Goal: Task Accomplishment & Management: Use online tool/utility

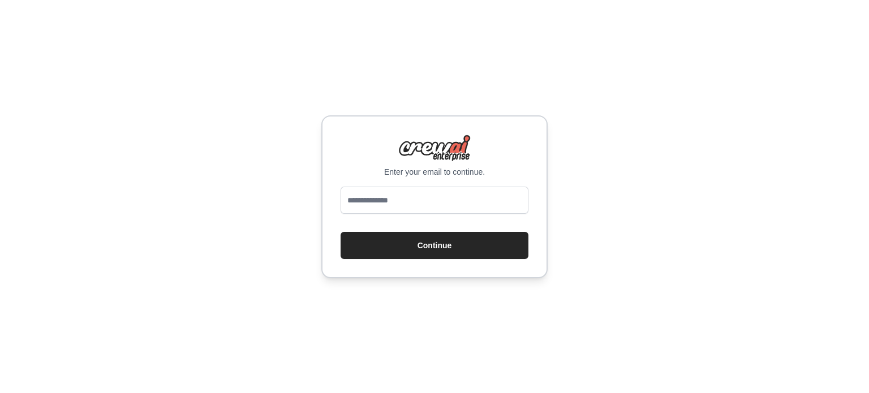
click at [373, 183] on div "Enter your email to continue. Continue" at bounding box center [434, 196] width 226 height 163
click at [374, 199] on input "email" at bounding box center [434, 200] width 188 height 27
type input "**********"
click at [366, 254] on button "Continue" at bounding box center [434, 245] width 188 height 27
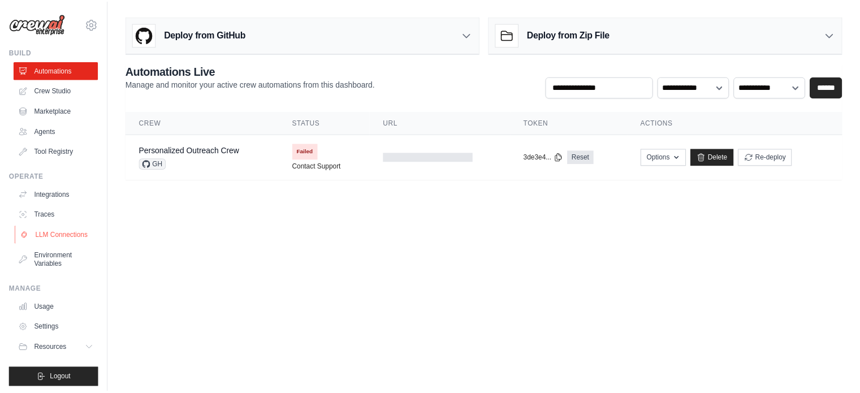
scroll to position [12, 0]
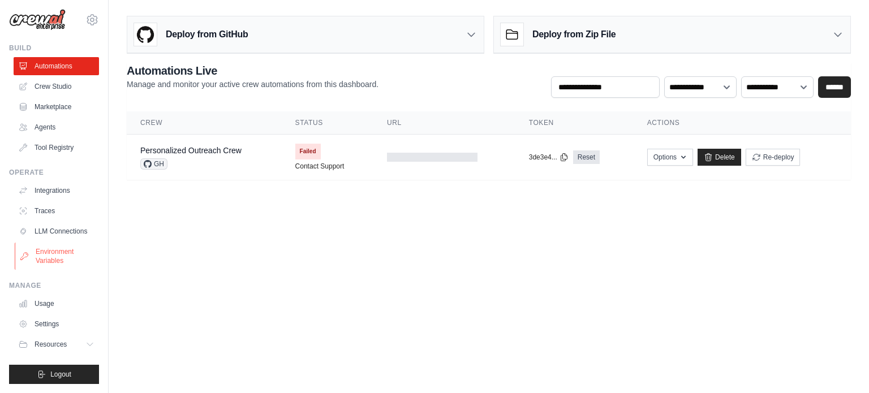
click at [52, 264] on link "Environment Variables" at bounding box center [57, 256] width 85 height 27
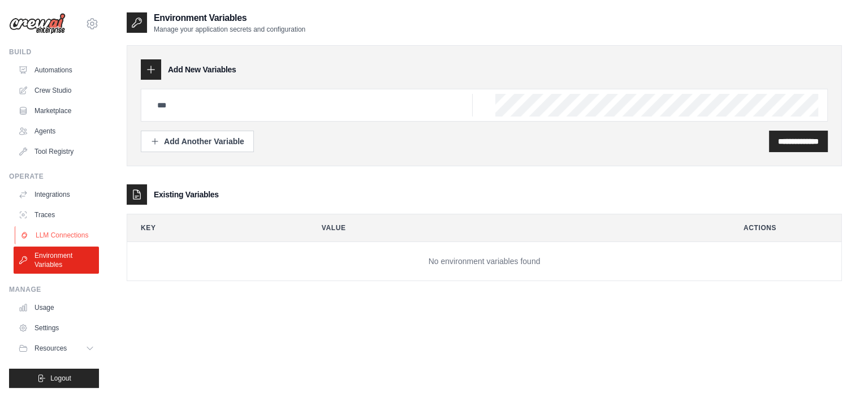
click at [56, 239] on link "LLM Connections" at bounding box center [57, 235] width 85 height 18
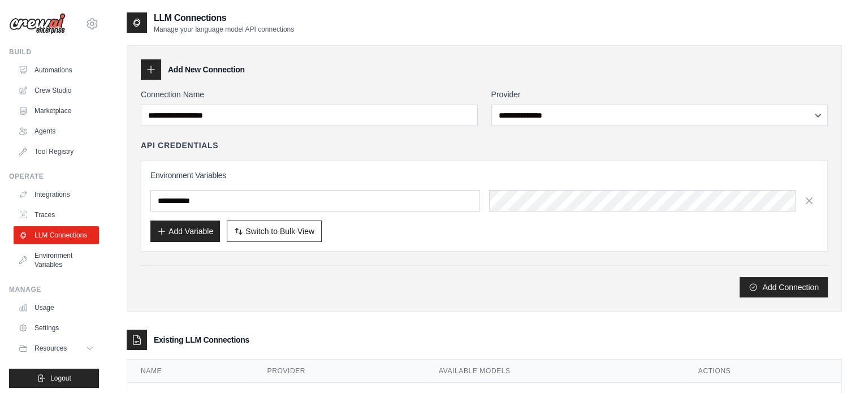
scroll to position [47, 0]
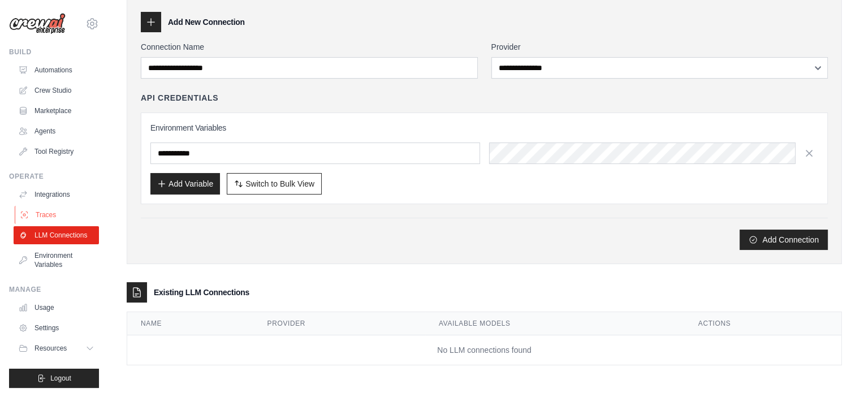
click at [50, 212] on link "Traces" at bounding box center [57, 215] width 85 height 18
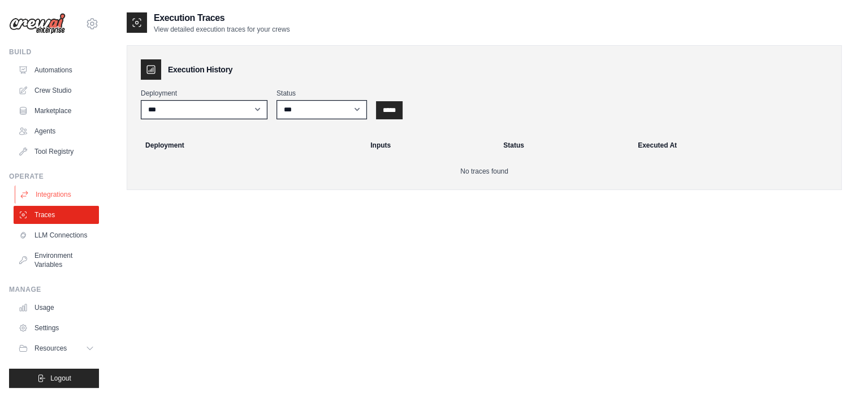
click at [62, 199] on link "Integrations" at bounding box center [57, 194] width 85 height 18
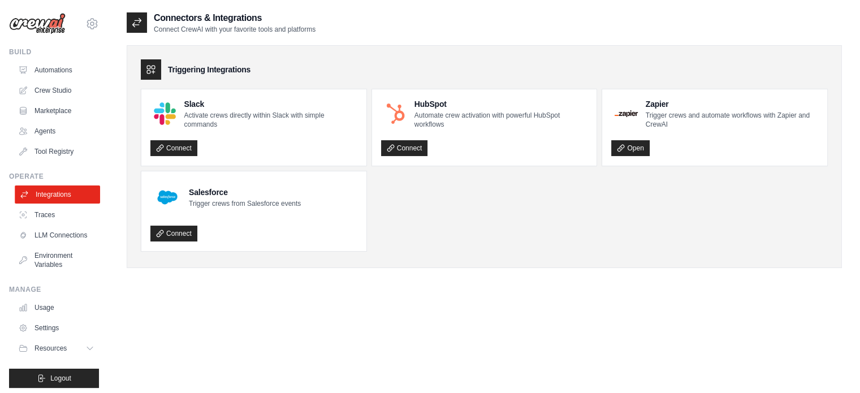
scroll to position [12, 0]
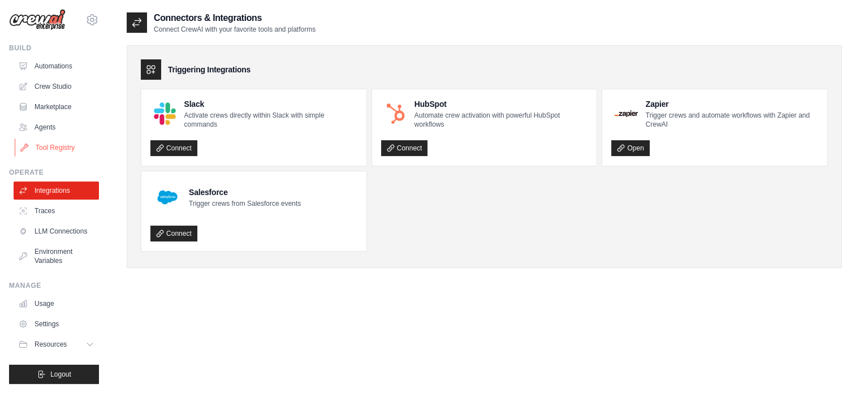
click at [77, 139] on link "Tool Registry" at bounding box center [57, 148] width 85 height 18
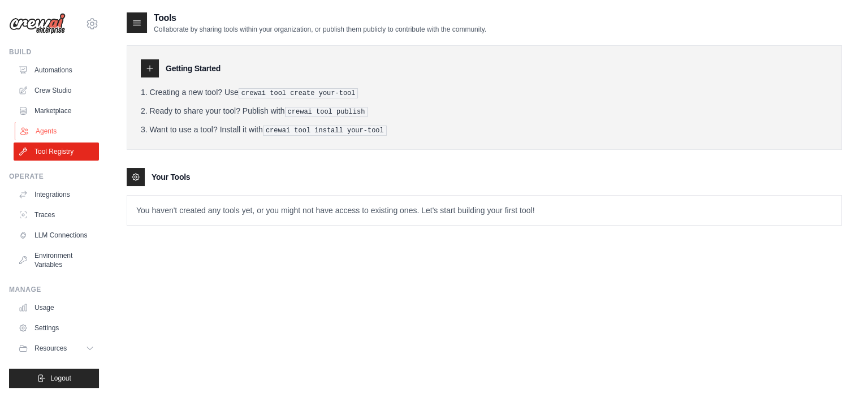
click at [63, 129] on link "Agents" at bounding box center [57, 131] width 85 height 18
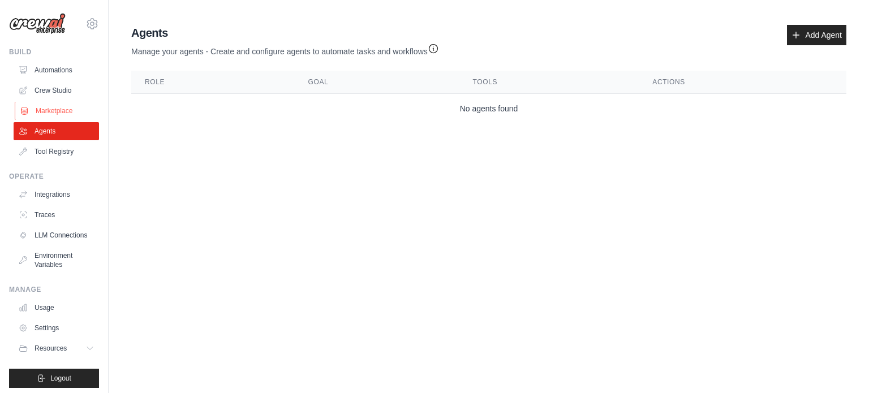
click at [65, 111] on link "Marketplace" at bounding box center [57, 111] width 85 height 18
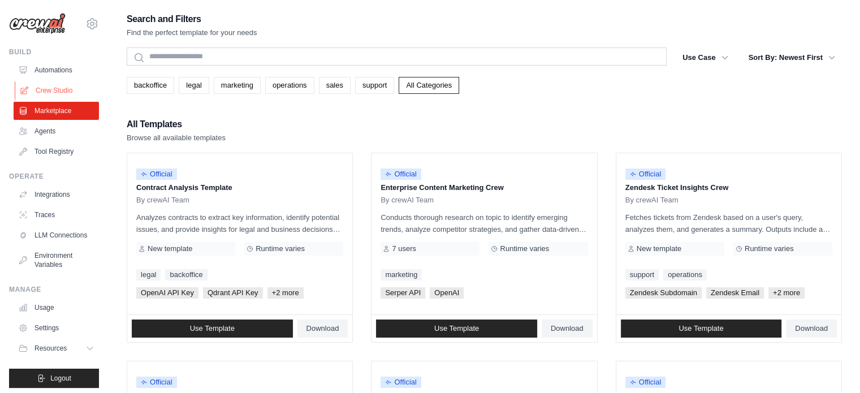
click at [69, 94] on link "Crew Studio" at bounding box center [57, 90] width 85 height 18
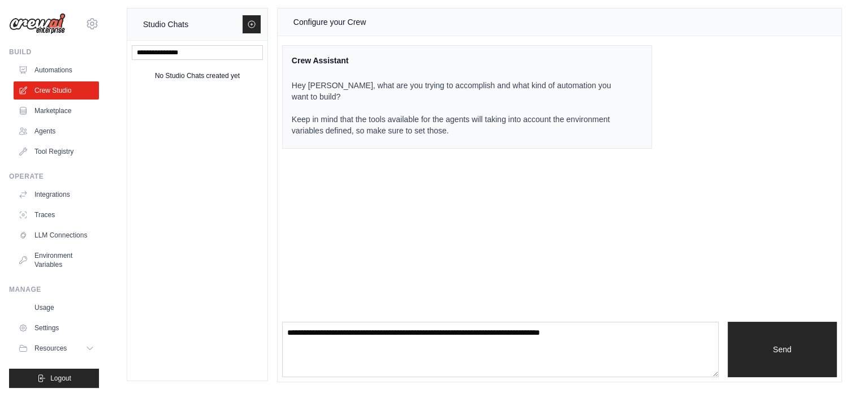
scroll to position [8, 0]
click at [70, 70] on link "Automations" at bounding box center [57, 70] width 85 height 18
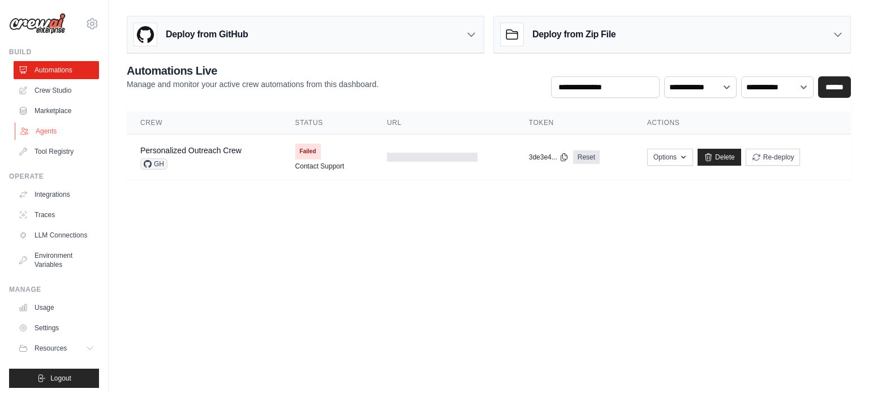
click at [61, 134] on link "Agents" at bounding box center [57, 131] width 85 height 18
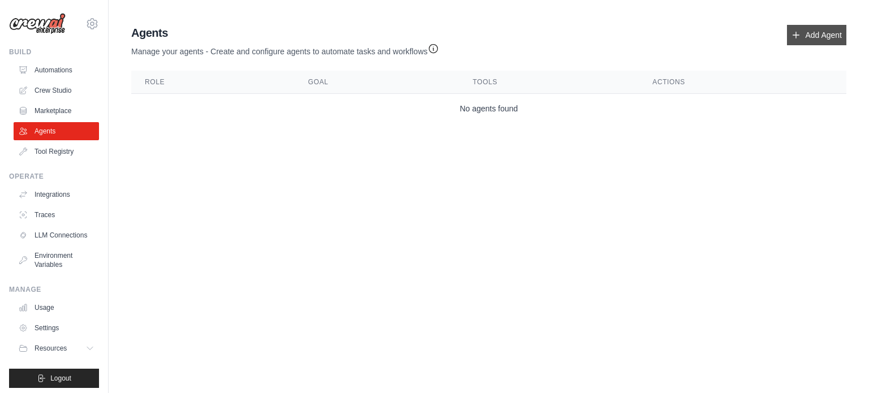
click at [822, 37] on link "Add Agent" at bounding box center [816, 35] width 59 height 20
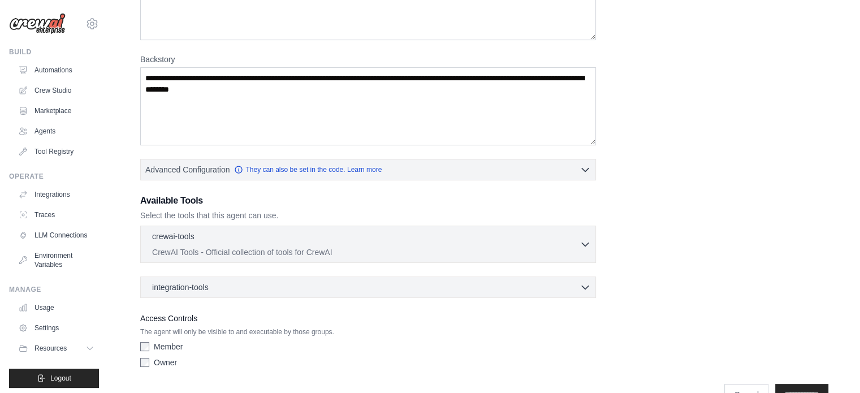
scroll to position [161, 0]
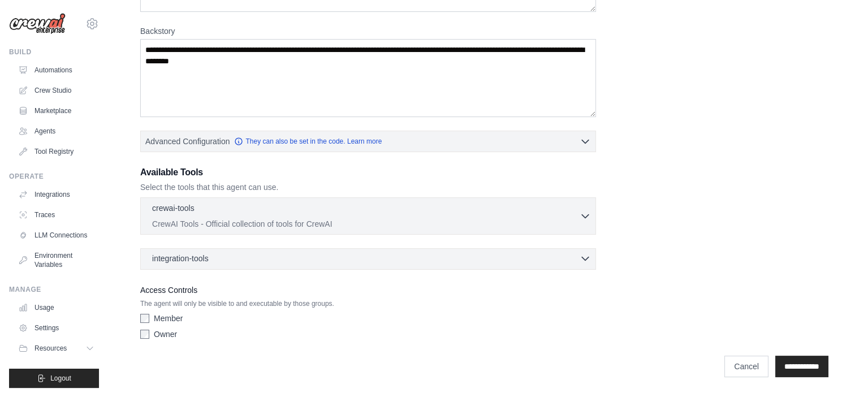
click at [274, 259] on div "integration-tools 0 selected" at bounding box center [371, 258] width 439 height 11
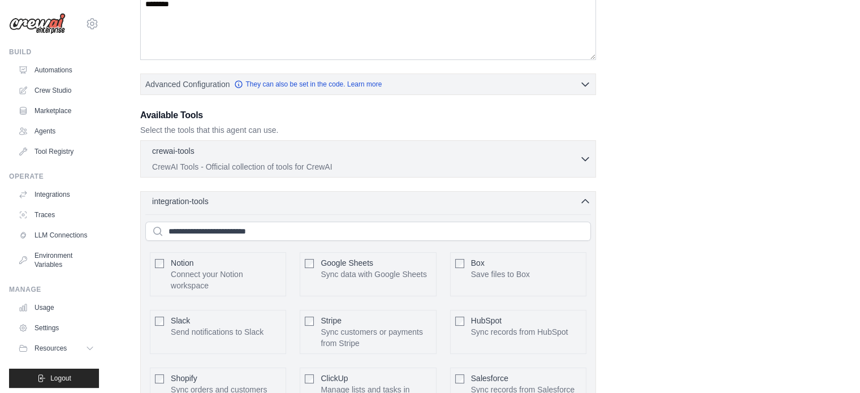
scroll to position [217, 0]
click at [303, 176] on div "crewai-tools 0 selected CrewAI Tools - Official collection of tools for CrewAI …" at bounding box center [368, 159] width 456 height 37
click at [310, 170] on p "CrewAI Tools - Official collection of tools for CrewAI" at bounding box center [365, 166] width 427 height 11
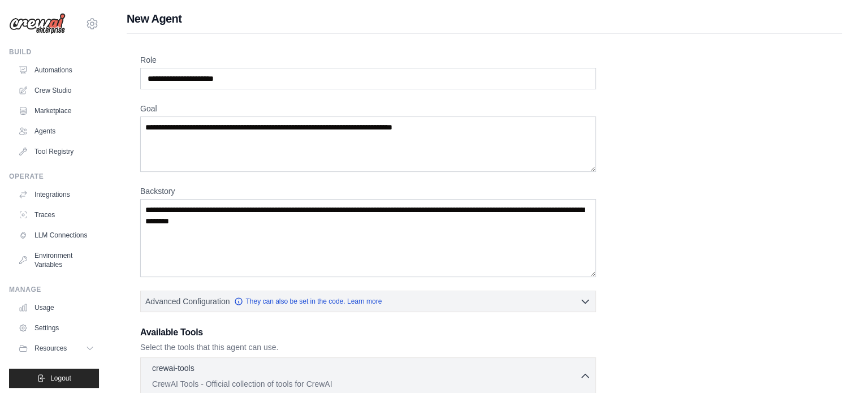
scroll to position [0, 0]
